Goal: Task Accomplishment & Management: Manage account settings

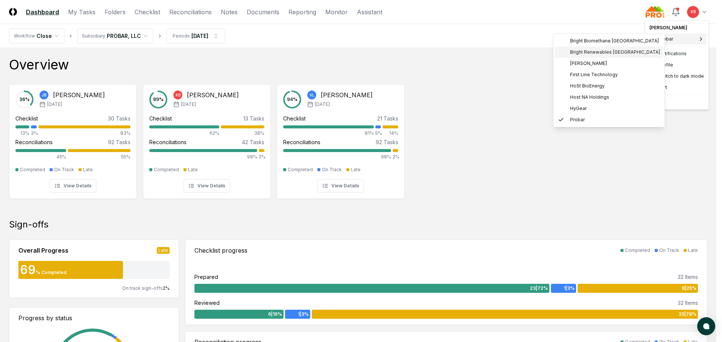
click at [602, 54] on span "Bright Renewables [GEOGRAPHIC_DATA]" at bounding box center [615, 52] width 90 height 7
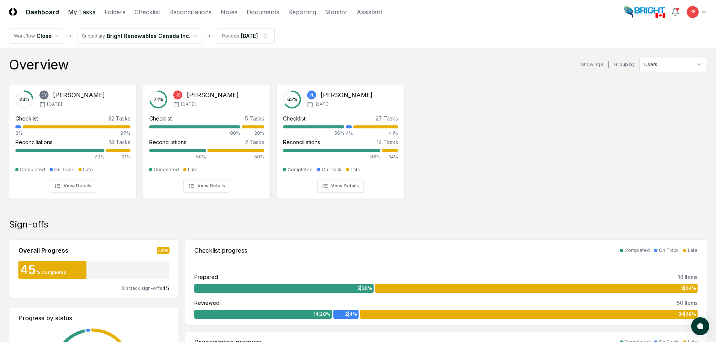
click at [78, 14] on link "My Tasks" at bounding box center [81, 12] width 27 height 9
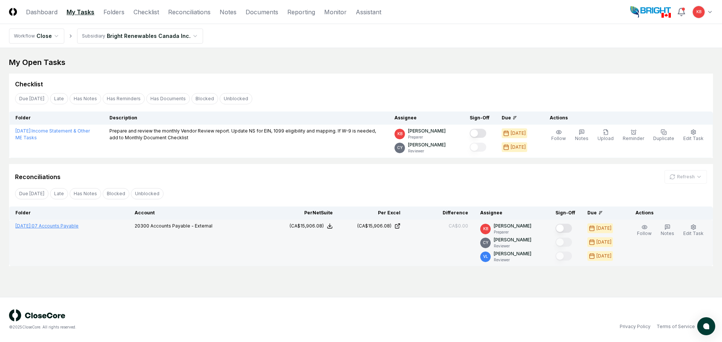
click at [73, 226] on link "[DATE] : 07 Accounts Payable" at bounding box center [46, 226] width 63 height 6
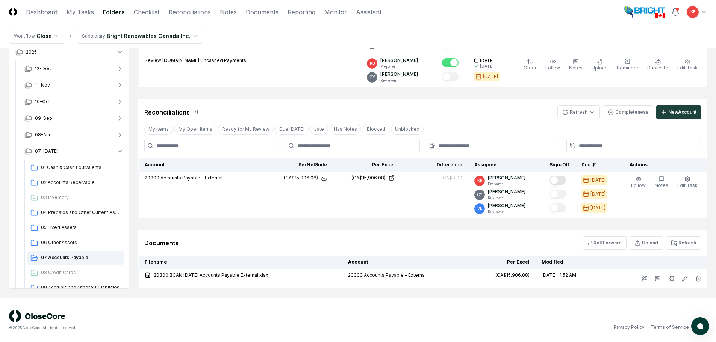
scroll to position [121, 0]
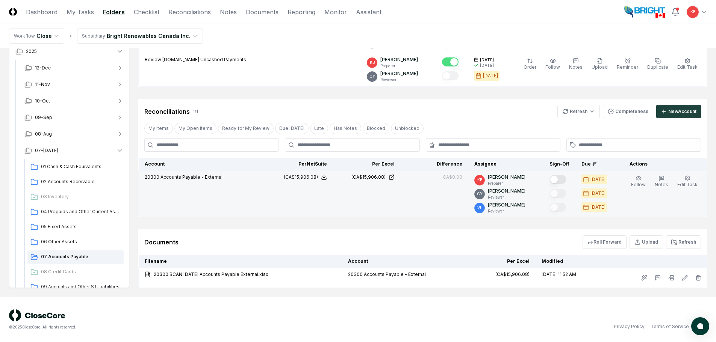
click at [559, 179] on button "Mark complete" at bounding box center [558, 179] width 17 height 9
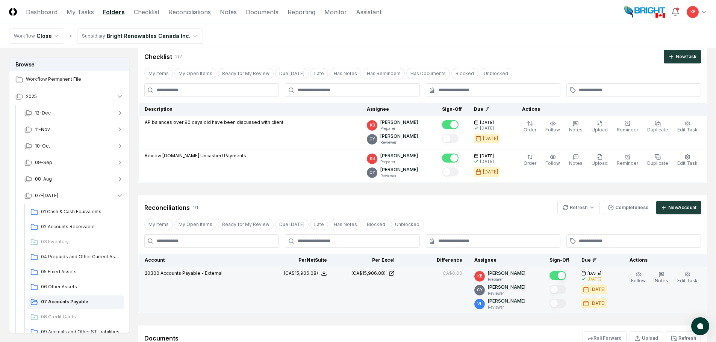
scroll to position [21, 0]
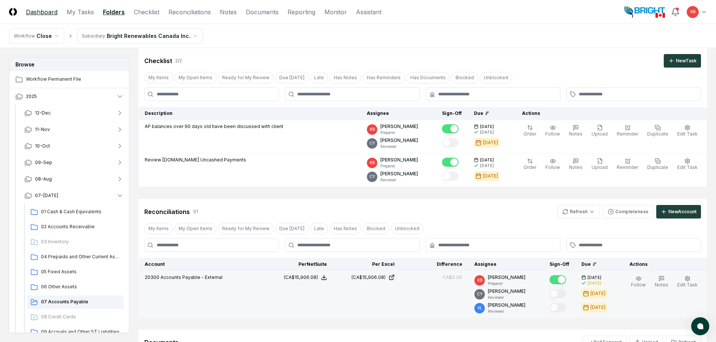
click at [37, 10] on link "Dashboard" at bounding box center [42, 12] width 32 height 9
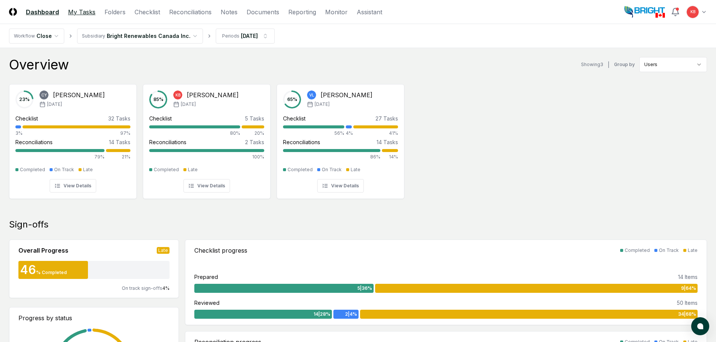
click at [80, 9] on link "My Tasks" at bounding box center [81, 12] width 27 height 9
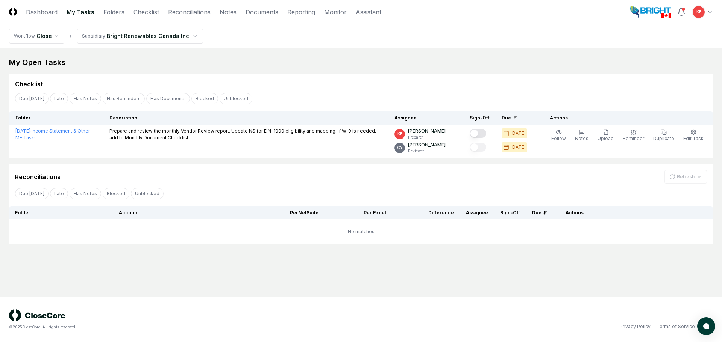
click at [708, 12] on html "CloseCore Dashboard My Tasks Folders Checklist Reconciliations Notes Documents …" at bounding box center [361, 171] width 722 height 342
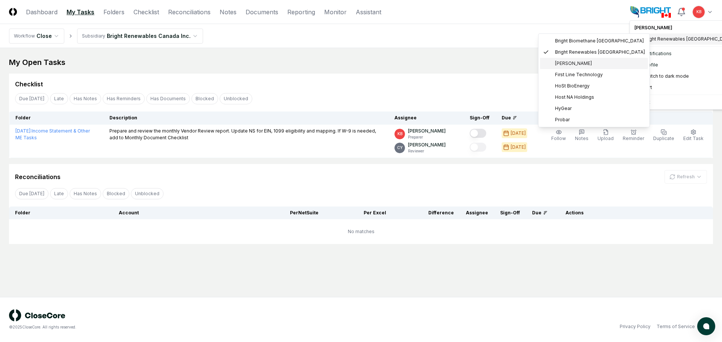
click at [581, 62] on span "[PERSON_NAME]" at bounding box center [573, 63] width 37 height 7
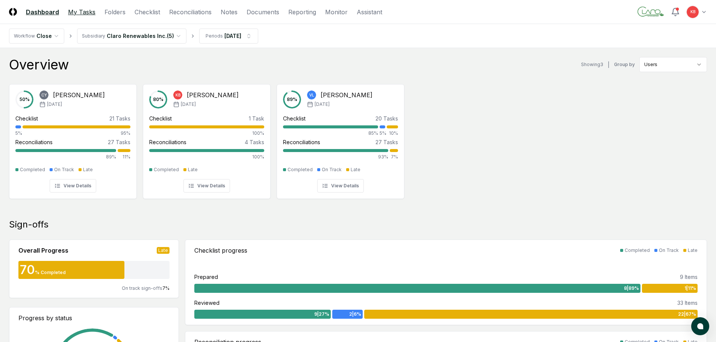
click at [86, 15] on link "My Tasks" at bounding box center [81, 12] width 27 height 9
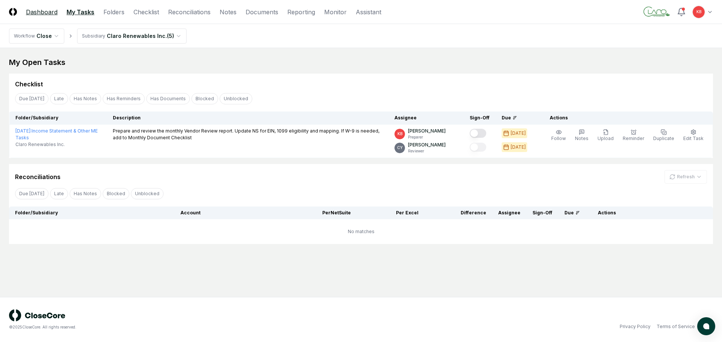
click at [41, 12] on link "Dashboard" at bounding box center [42, 12] width 32 height 9
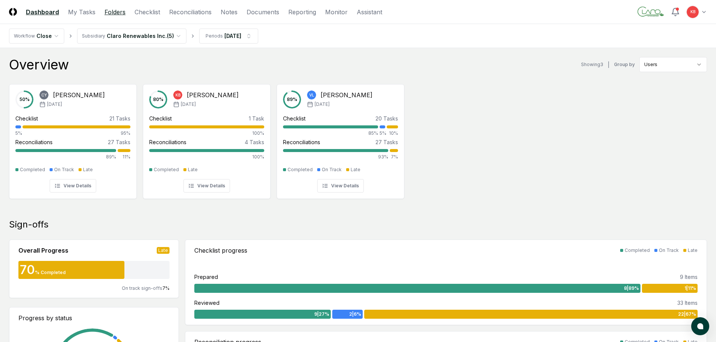
click at [115, 14] on link "Folders" at bounding box center [114, 12] width 21 height 9
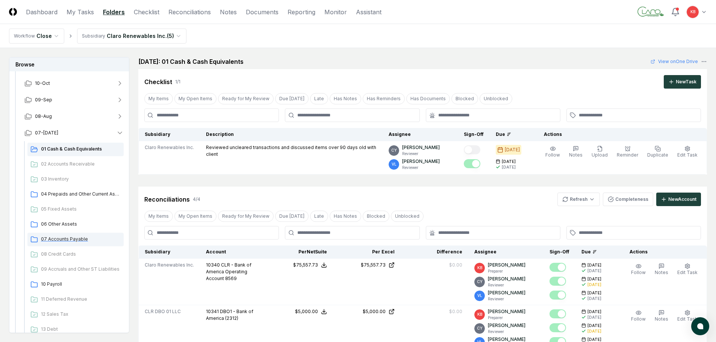
scroll to position [75, 0]
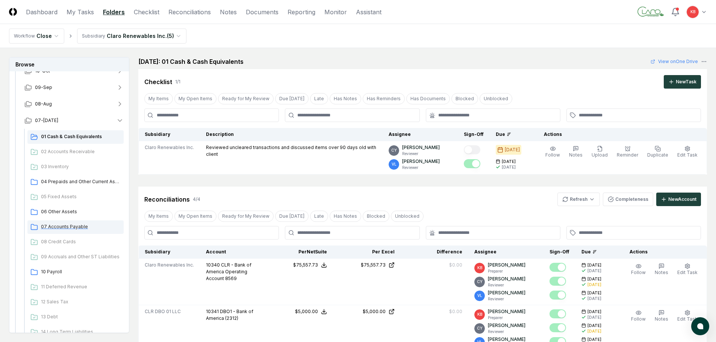
click at [74, 229] on span "07 Accounts Payable" at bounding box center [81, 227] width 80 height 7
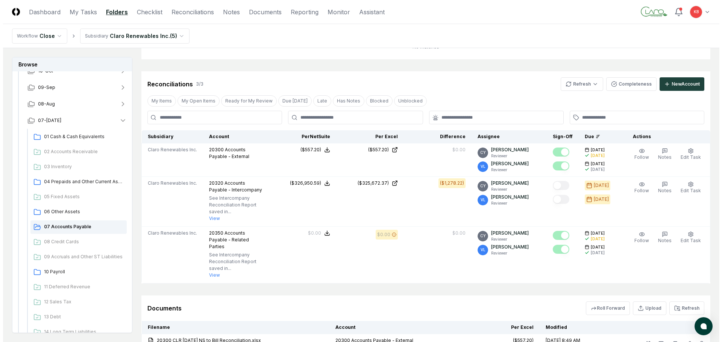
scroll to position [88, 0]
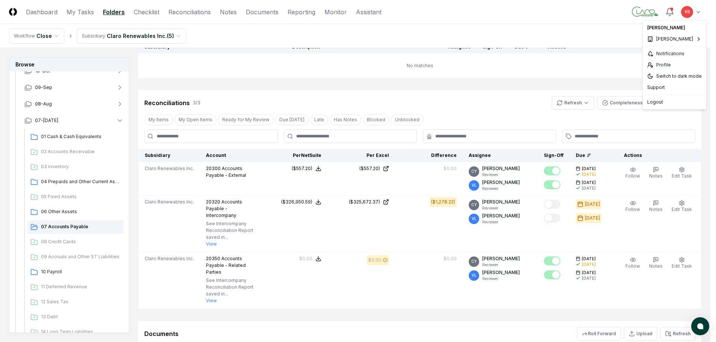
click at [704, 10] on html "CloseCore Dashboard My Tasks Folders Checklist Reconciliations Notes Documents …" at bounding box center [358, 173] width 716 height 522
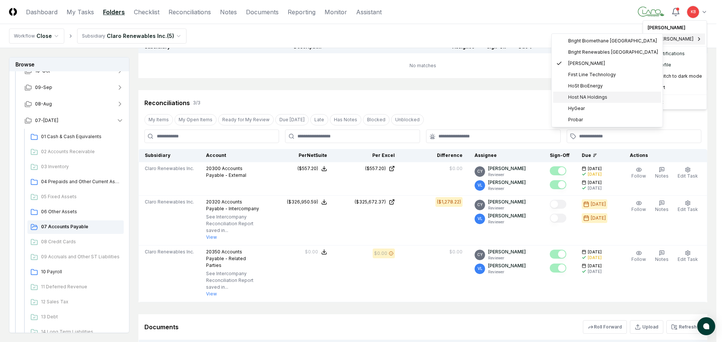
click at [582, 95] on span "Host NA Holdings" at bounding box center [587, 97] width 39 height 7
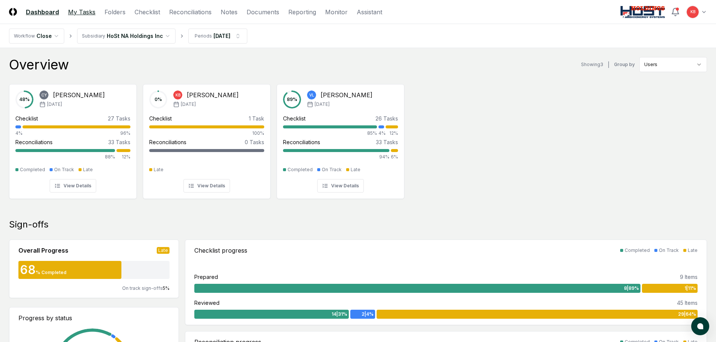
click at [77, 12] on link "My Tasks" at bounding box center [81, 12] width 27 height 9
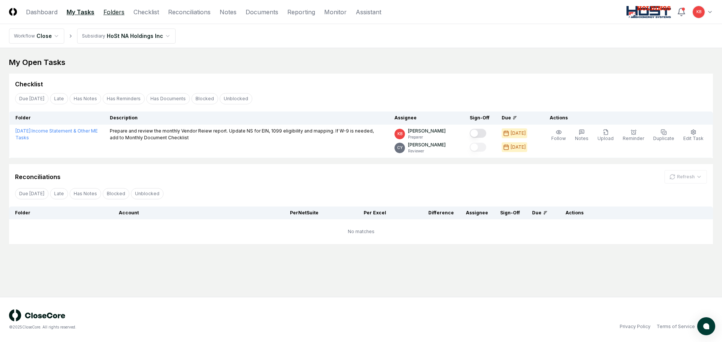
click at [114, 10] on link "Folders" at bounding box center [113, 12] width 21 height 9
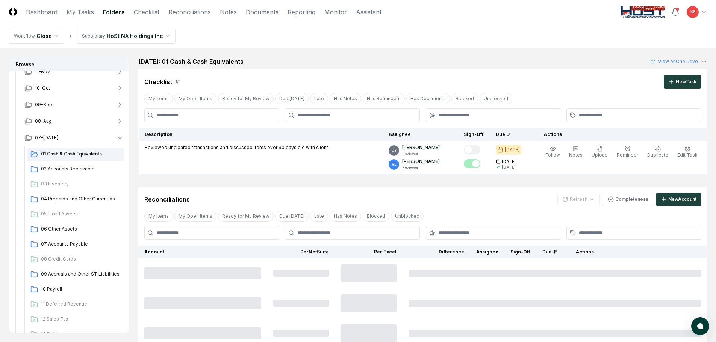
scroll to position [63, 0]
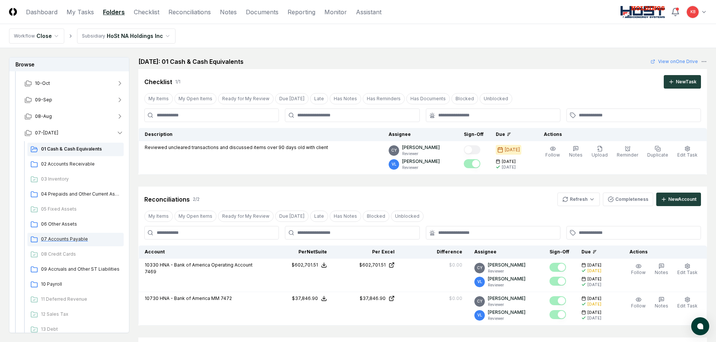
click at [62, 240] on span "07 Accounts Payable" at bounding box center [81, 239] width 80 height 7
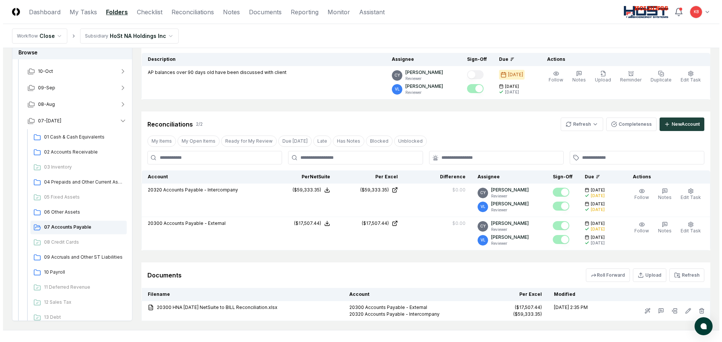
scroll to position [88, 0]
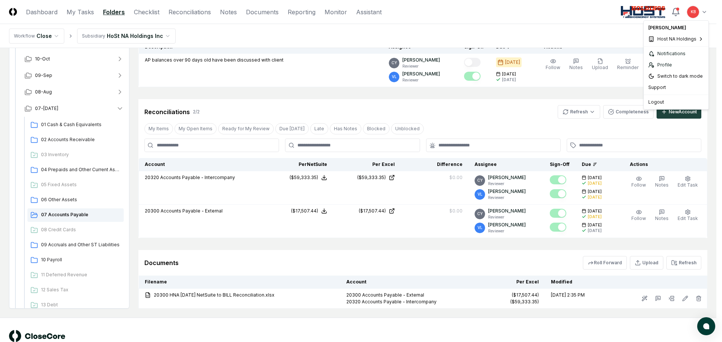
click at [697, 12] on html "CloseCore Dashboard My Tasks Folders Checklist Reconciliations Notes Documents …" at bounding box center [361, 137] width 722 height 451
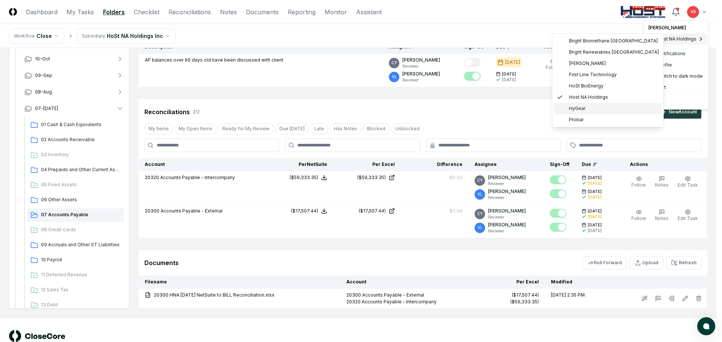
click at [577, 111] on span "HyGear" at bounding box center [577, 108] width 17 height 7
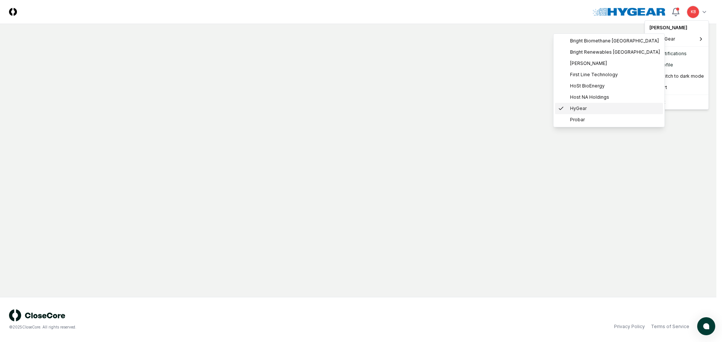
scroll to position [0, 0]
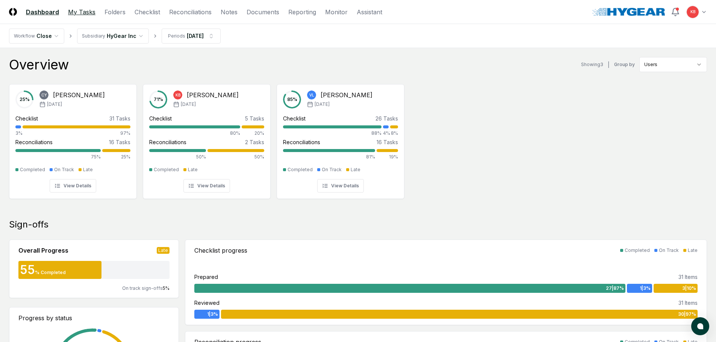
click at [83, 13] on link "My Tasks" at bounding box center [81, 12] width 27 height 9
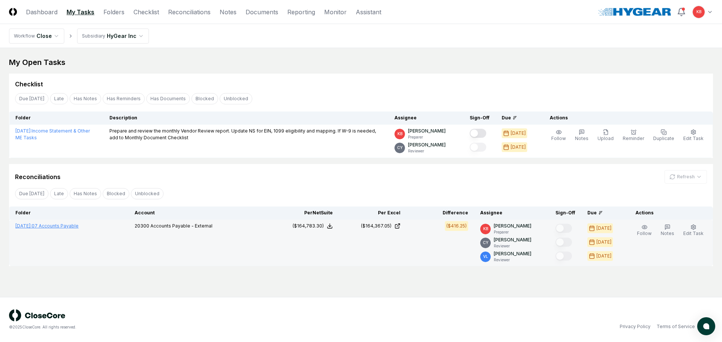
click at [74, 227] on link "[DATE] : 07 Accounts Payable" at bounding box center [46, 226] width 63 height 6
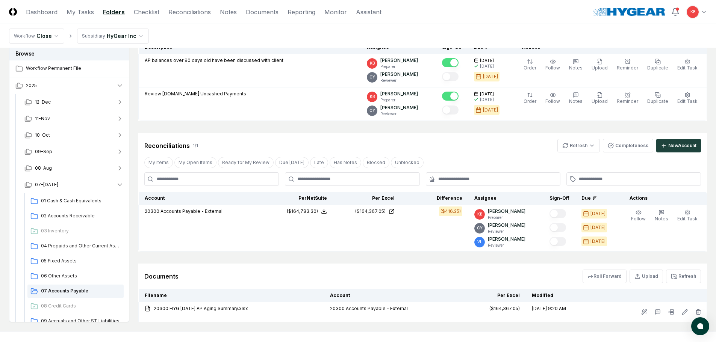
scroll to position [88, 0]
click at [585, 145] on html "CloseCore Dashboard My Tasks Folders Checklist Reconciliations Notes Documents …" at bounding box center [358, 144] width 716 height 464
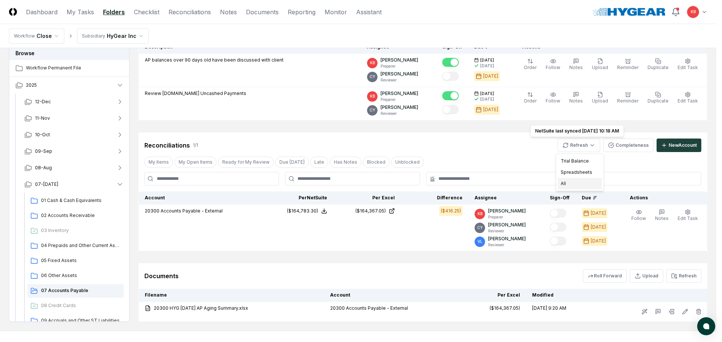
click at [572, 185] on div "All" at bounding box center [579, 183] width 44 height 11
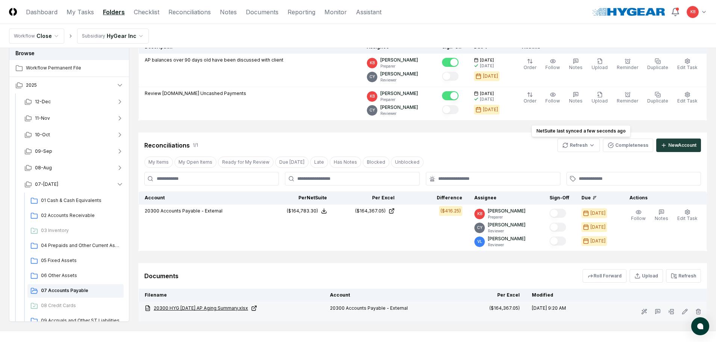
click at [190, 308] on link "20300 HYG [DATE] AP Aging Summary.xlsx" at bounding box center [231, 308] width 173 height 7
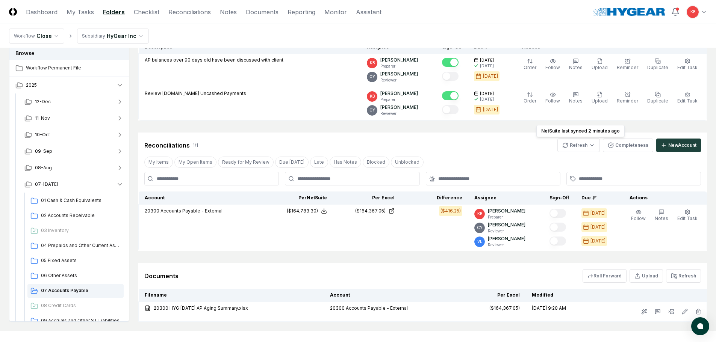
click at [581, 147] on html "CloseCore Dashboard My Tasks Folders Checklist Reconciliations Notes Documents …" at bounding box center [358, 144] width 716 height 464
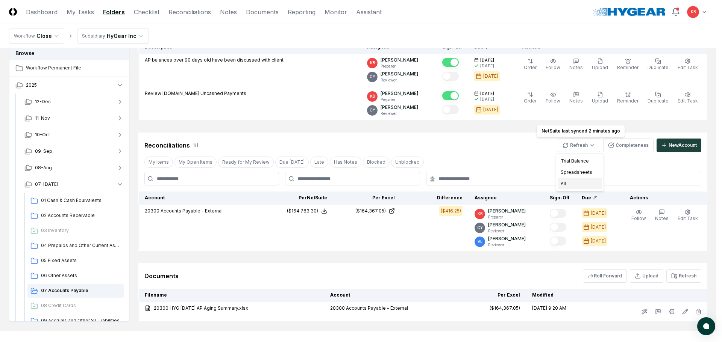
click at [573, 184] on div "All" at bounding box center [579, 183] width 44 height 11
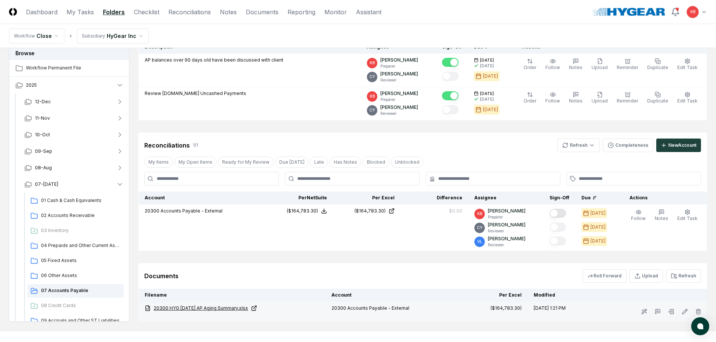
click at [203, 307] on link "20300 HYG [DATE] AP Aging Summary.xlsx" at bounding box center [232, 308] width 175 height 7
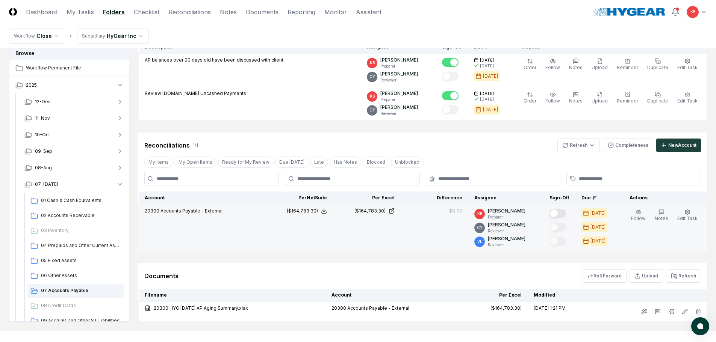
click at [556, 213] on button "Mark complete" at bounding box center [558, 213] width 17 height 9
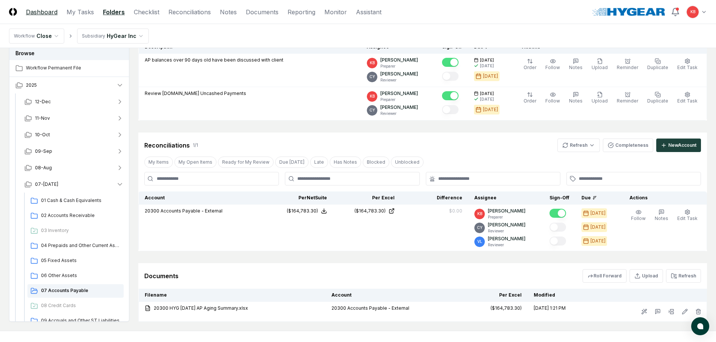
click at [41, 13] on link "Dashboard" at bounding box center [42, 12] width 32 height 9
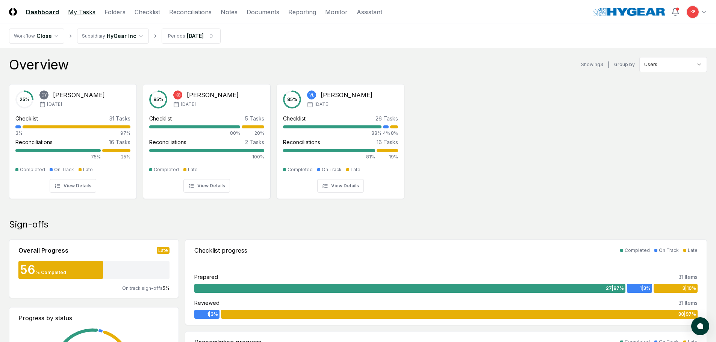
click at [86, 12] on link "My Tasks" at bounding box center [81, 12] width 27 height 9
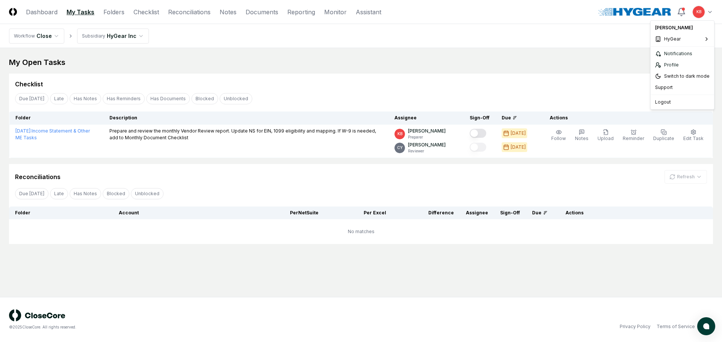
click at [703, 9] on html "CloseCore Dashboard My Tasks Folders Checklist Reconciliations Notes Documents …" at bounding box center [361, 171] width 722 height 342
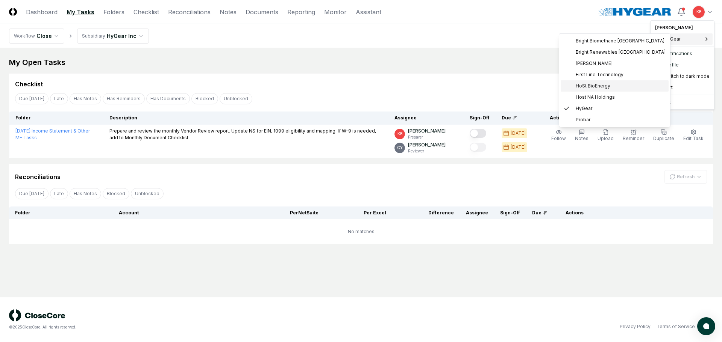
click at [588, 87] on span "HoSt BioEnergy" at bounding box center [592, 86] width 35 height 7
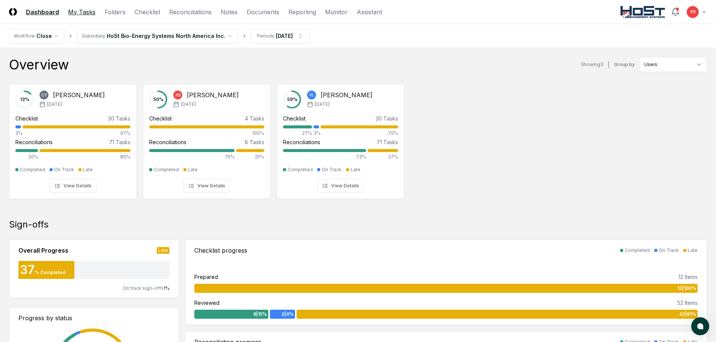
click at [86, 15] on link "My Tasks" at bounding box center [81, 12] width 27 height 9
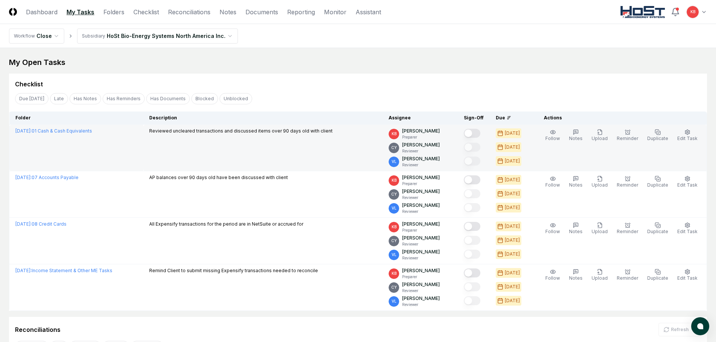
click at [478, 134] on button "Mark complete" at bounding box center [472, 133] width 17 height 9
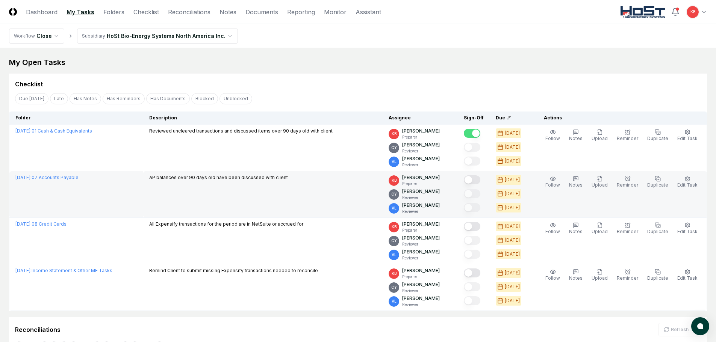
click at [476, 179] on button "Mark complete" at bounding box center [472, 180] width 17 height 9
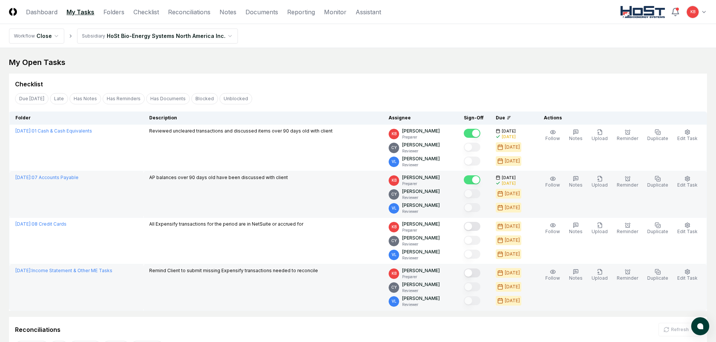
click at [474, 273] on button "Mark complete" at bounding box center [472, 273] width 17 height 9
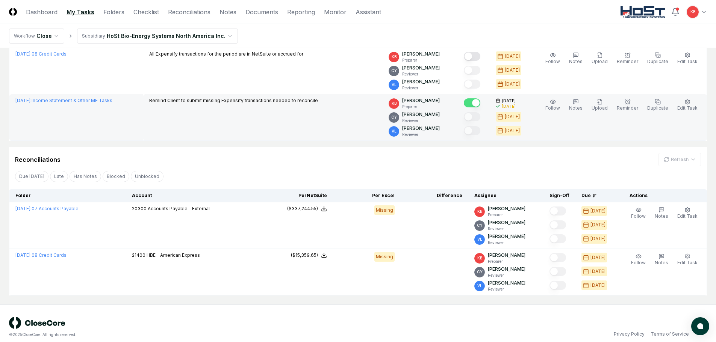
scroll to position [176, 0]
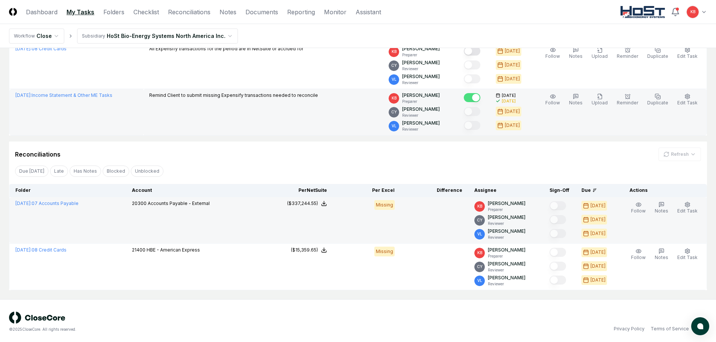
drag, startPoint x: 80, startPoint y: 204, endPoint x: 86, endPoint y: 206, distance: 6.2
click at [79, 204] on link "[DATE] : 07 Accounts Payable" at bounding box center [46, 204] width 63 height 6
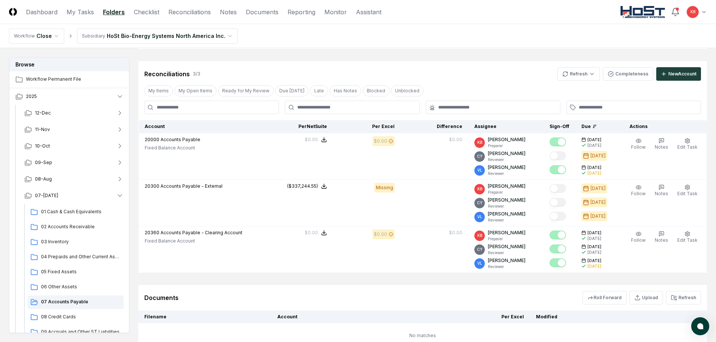
scroll to position [111, 0]
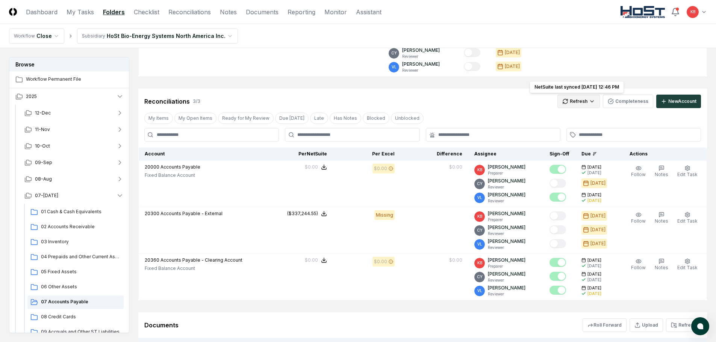
click at [581, 102] on html "CloseCore Dashboard My Tasks Folders Checklist Reconciliations Notes Documents …" at bounding box center [358, 159] width 716 height 541
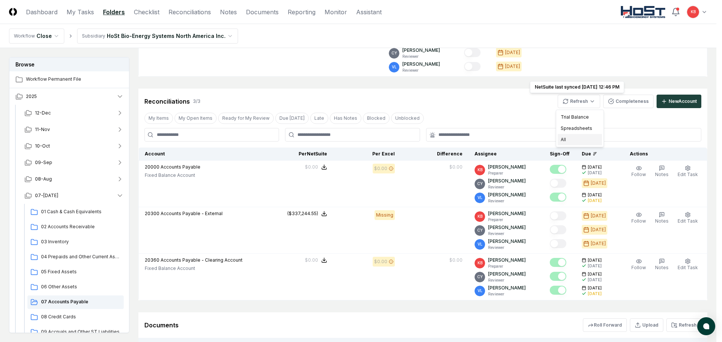
click at [580, 136] on div "All" at bounding box center [579, 139] width 44 height 11
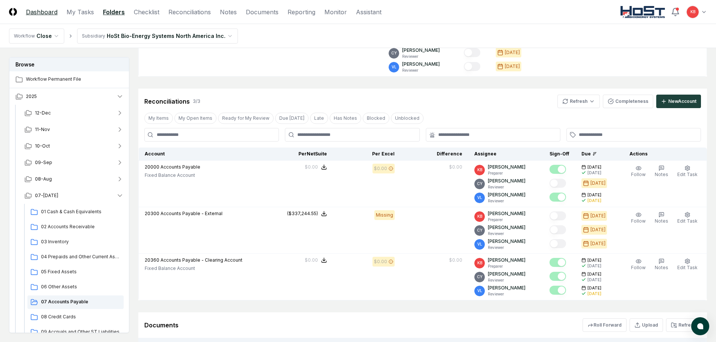
click at [27, 12] on link "Dashboard" at bounding box center [42, 12] width 32 height 9
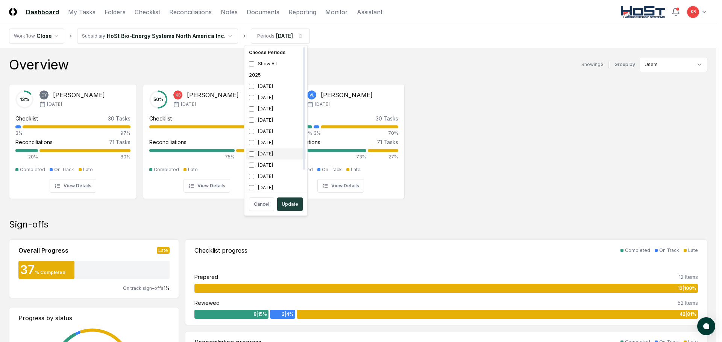
click at [254, 152] on div "[DATE]" at bounding box center [276, 153] width 60 height 11
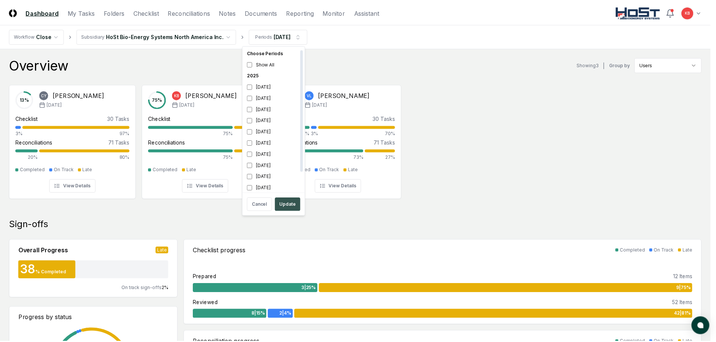
scroll to position [2, 0]
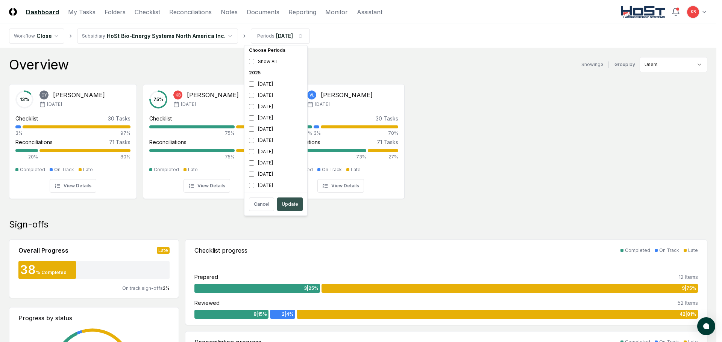
click at [286, 207] on button "Update" at bounding box center [290, 205] width 26 height 14
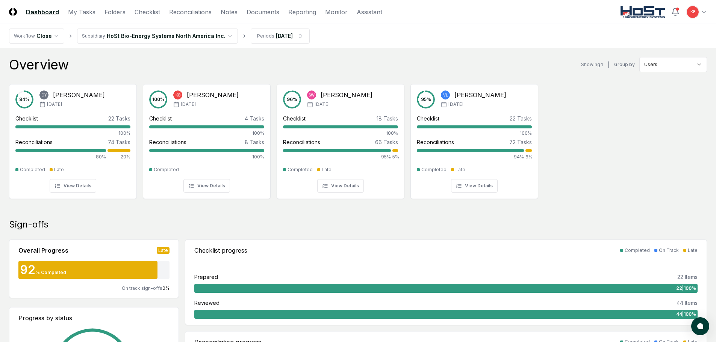
click at [124, 9] on nav "CloseCore Dashboard My Tasks Folders Checklist Reconciliations Notes Documents …" at bounding box center [195, 12] width 373 height 9
click at [117, 12] on link "Folders" at bounding box center [114, 12] width 21 height 9
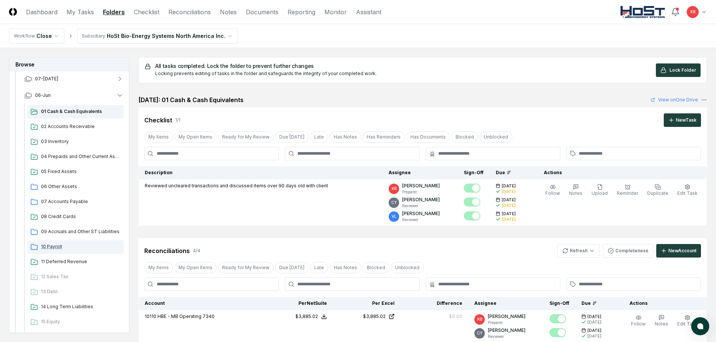
scroll to position [113, 0]
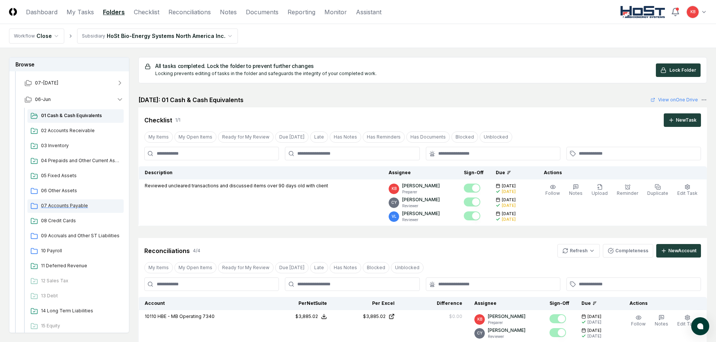
click at [61, 206] on span "07 Accounts Payable" at bounding box center [81, 206] width 80 height 7
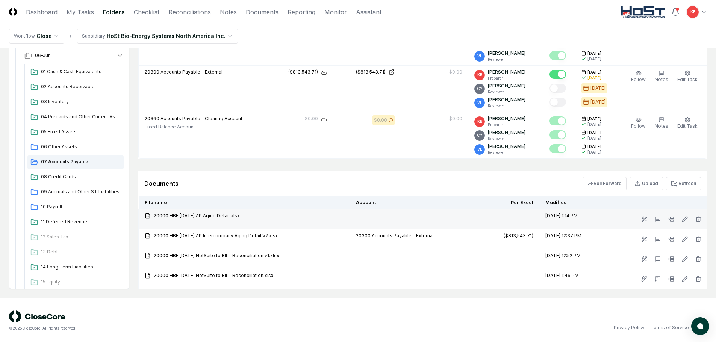
scroll to position [254, 0]
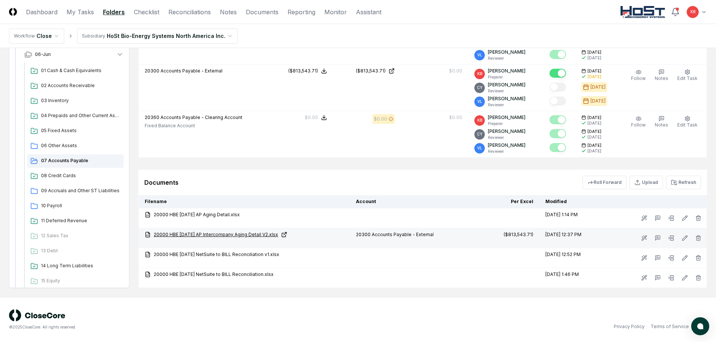
click at [245, 237] on link "20000 HBE [DATE] AP Intercompany Aging Detail V2.xlsx" at bounding box center [244, 235] width 199 height 7
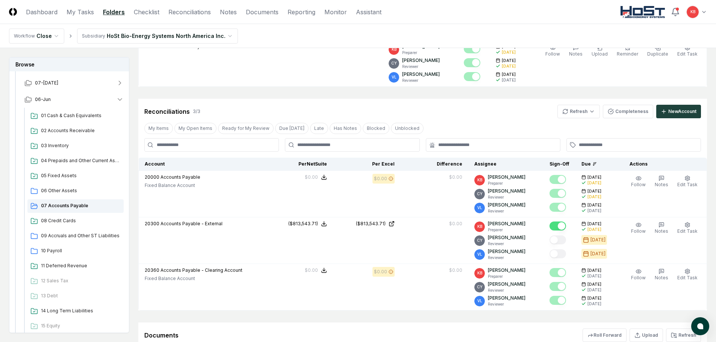
scroll to position [91, 0]
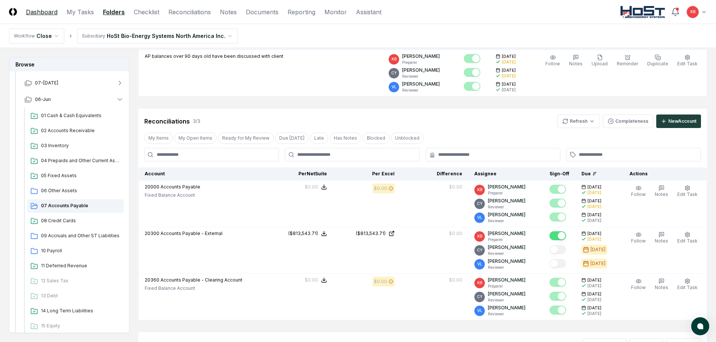
click at [43, 8] on link "Dashboard" at bounding box center [42, 12] width 32 height 9
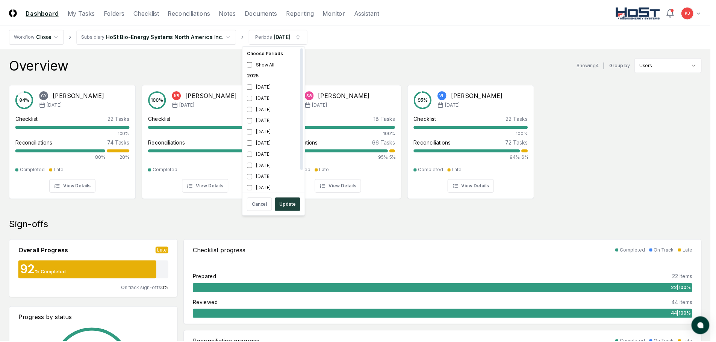
scroll to position [2, 0]
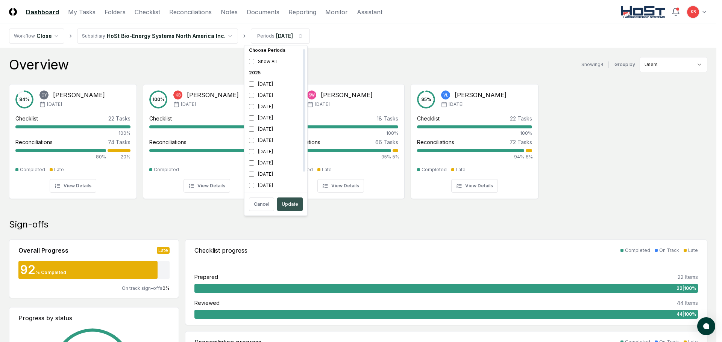
click at [286, 205] on button "Update" at bounding box center [290, 205] width 26 height 14
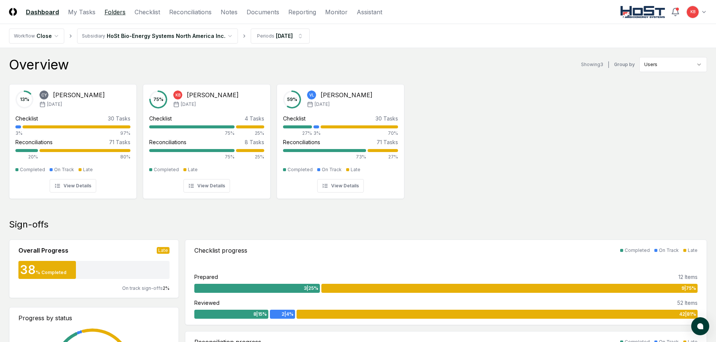
click at [109, 14] on link "Folders" at bounding box center [114, 12] width 21 height 9
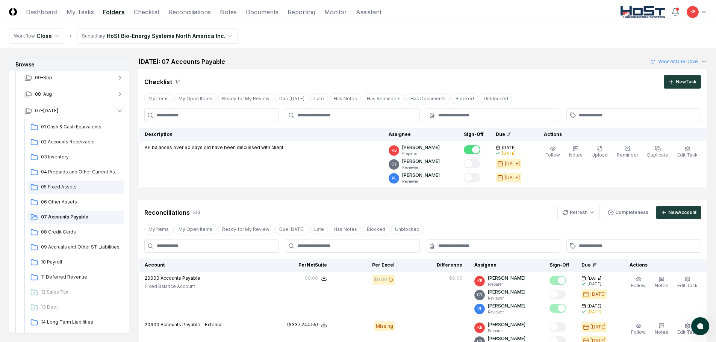
scroll to position [88, 0]
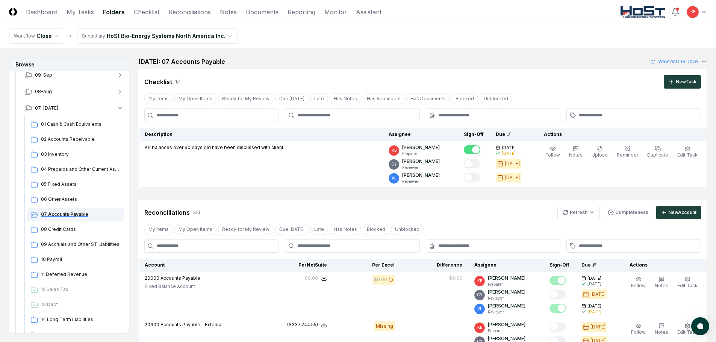
click at [63, 215] on span "07 Accounts Payable" at bounding box center [81, 214] width 80 height 7
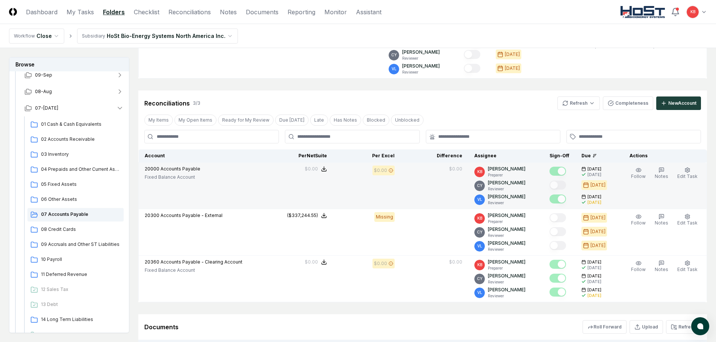
scroll to position [150, 0]
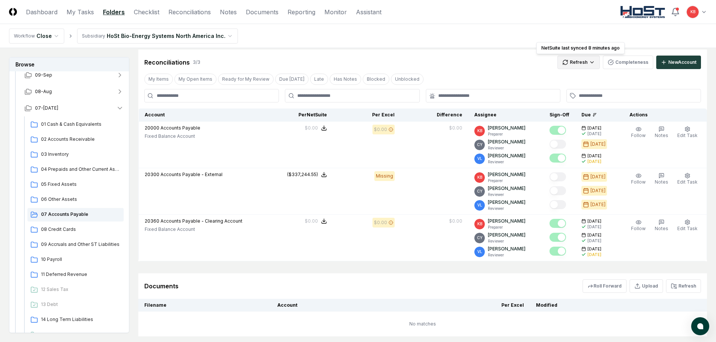
click at [583, 65] on html "CloseCore Dashboard My Tasks Folders Checklist Reconciliations Notes Documents …" at bounding box center [358, 120] width 716 height 541
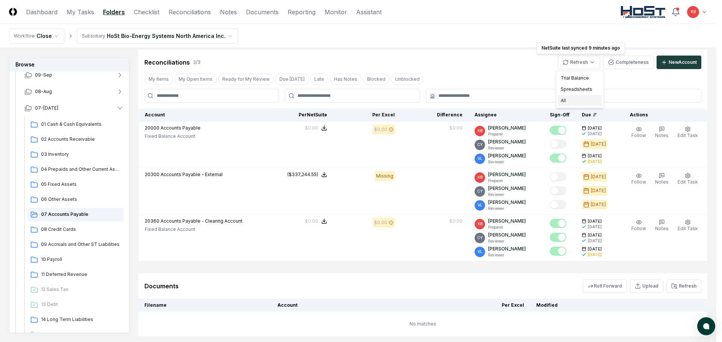
click at [581, 98] on div "All" at bounding box center [579, 100] width 44 height 11
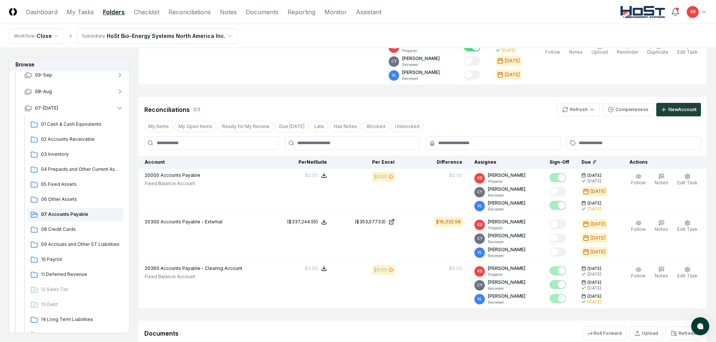
scroll to position [100, 0]
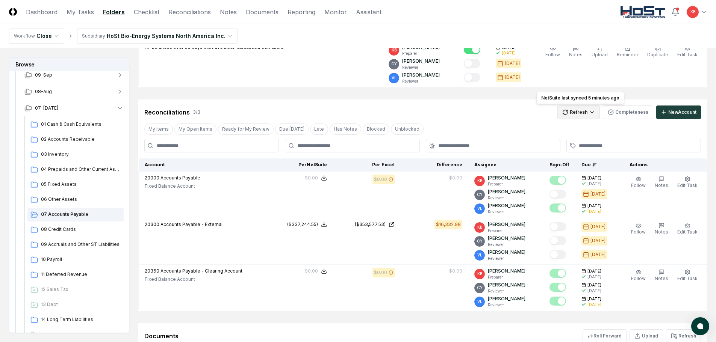
click at [582, 115] on html "CloseCore Dashboard My Tasks Folders Checklist Reconciliations Notes Documents …" at bounding box center [358, 168] width 716 height 537
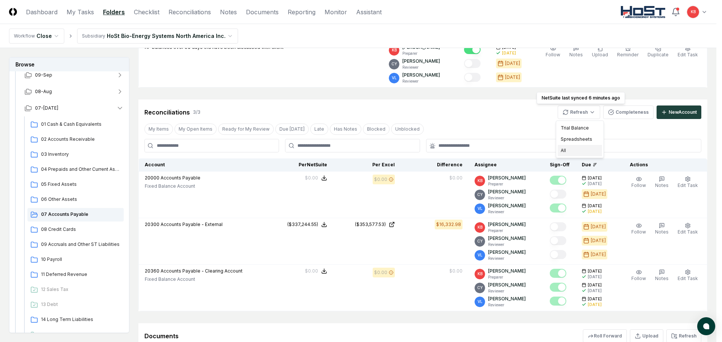
drag, startPoint x: 580, startPoint y: 149, endPoint x: 576, endPoint y: 150, distance: 4.0
click at [580, 149] on div "All" at bounding box center [579, 150] width 44 height 11
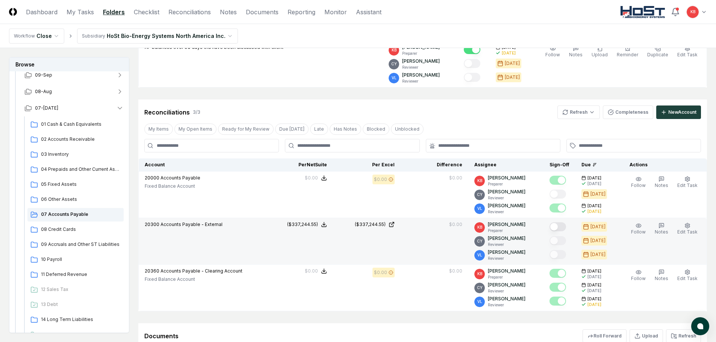
click at [558, 227] on button "Mark complete" at bounding box center [558, 227] width 17 height 9
